Goal: Task Accomplishment & Management: Manage account settings

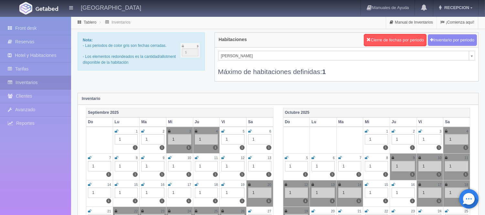
scroll to position [11, 0]
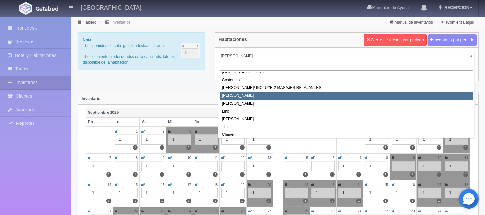
scroll to position [37, 0]
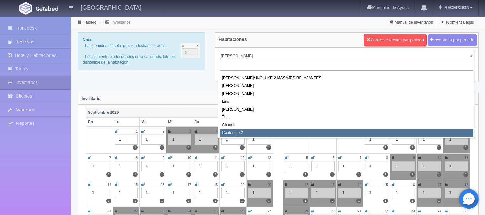
select select "2044"
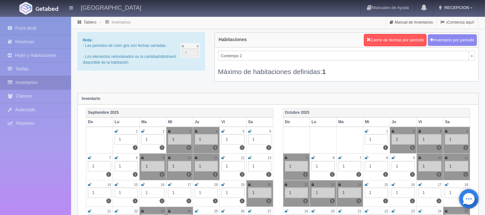
scroll to position [34, 0]
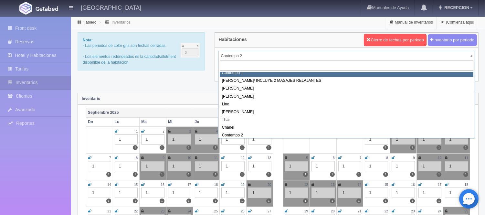
scroll to position [31, 0]
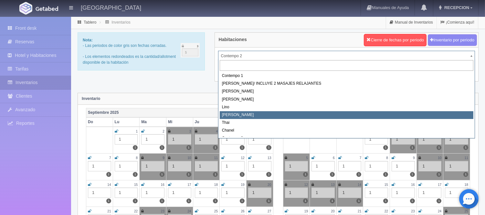
select select "726"
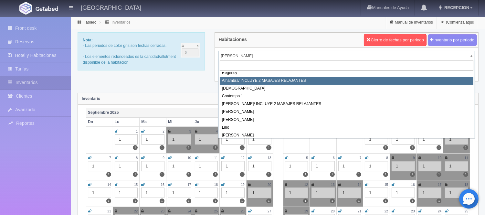
scroll to position [8, 0]
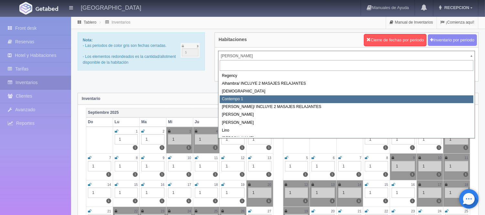
select select "721"
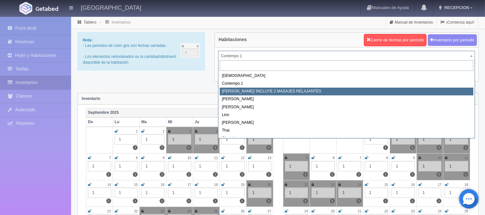
scroll to position [37, 0]
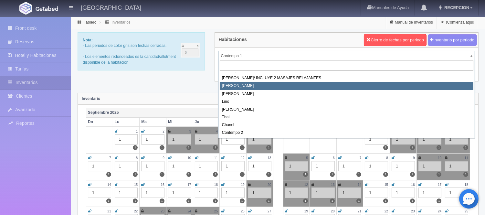
select select "723"
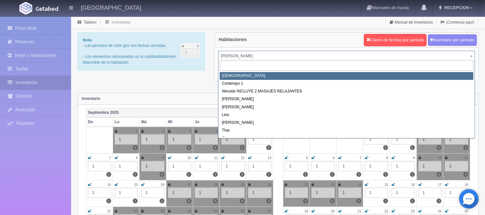
scroll to position [37, 0]
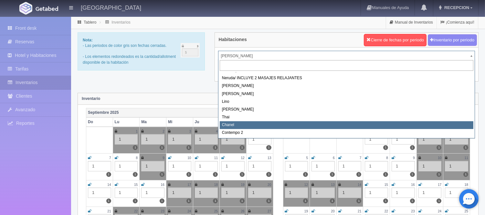
select select "728"
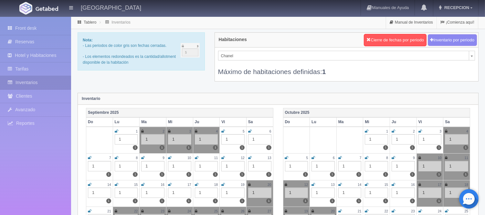
scroll to position [26, 0]
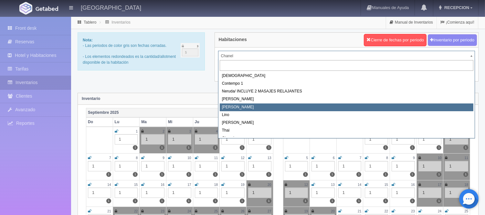
scroll to position [37, 0]
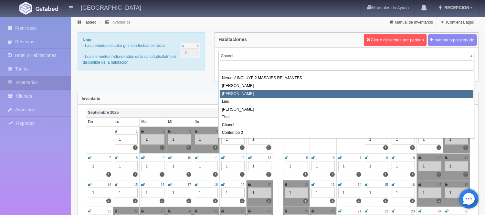
select select "724"
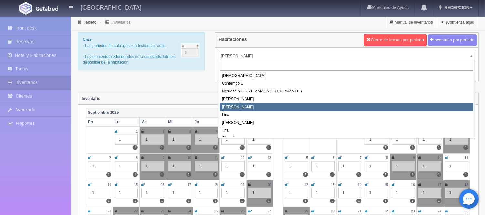
scroll to position [36, 0]
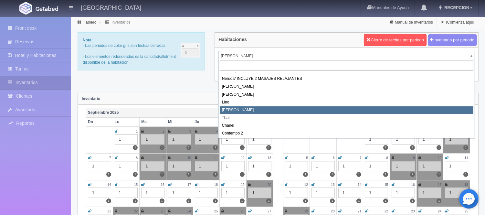
select select "726"
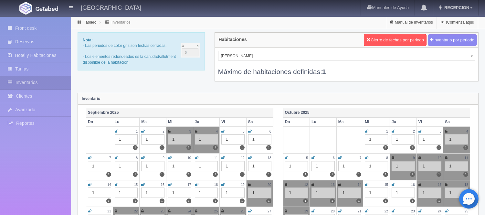
scroll to position [11, 0]
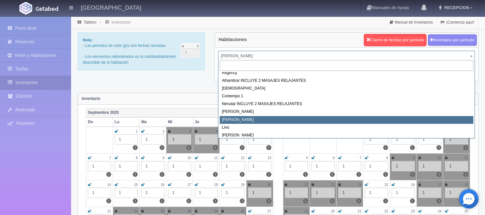
select select "724"
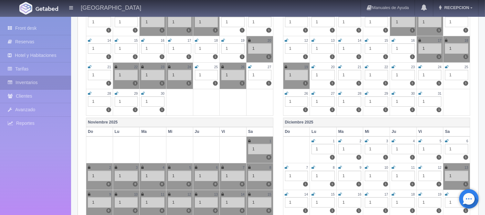
scroll to position [143, 0]
